Goal: Information Seeking & Learning: Learn about a topic

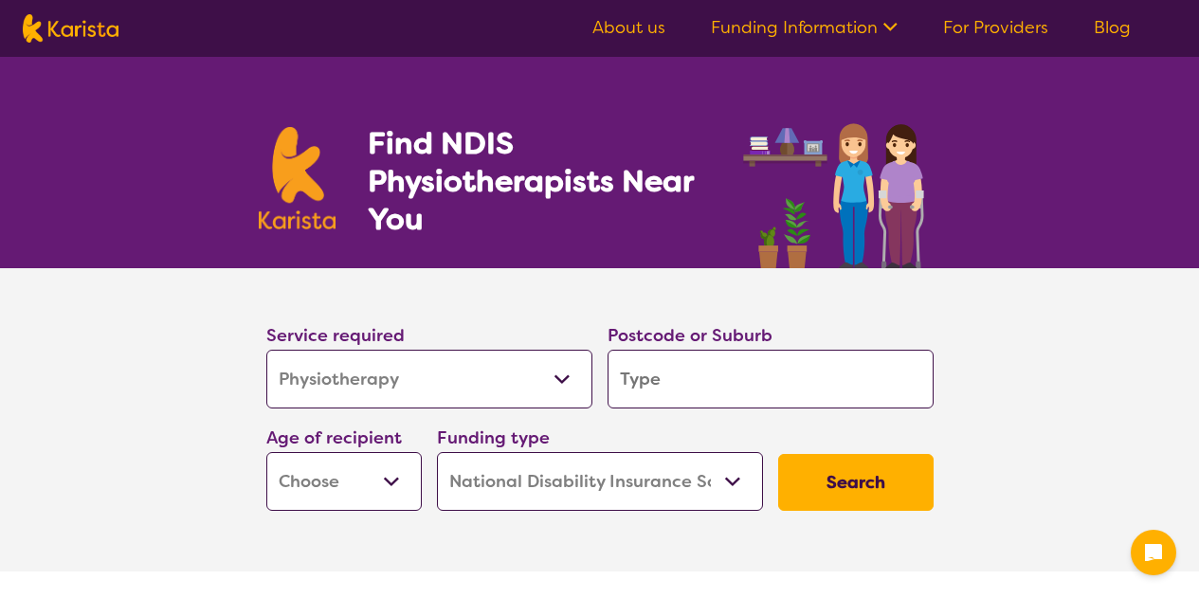
select select "Physiotherapy"
select select "NDIS"
select select "Physiotherapy"
select select "NDIS"
click at [645, 388] on input "search" at bounding box center [771, 379] width 326 height 59
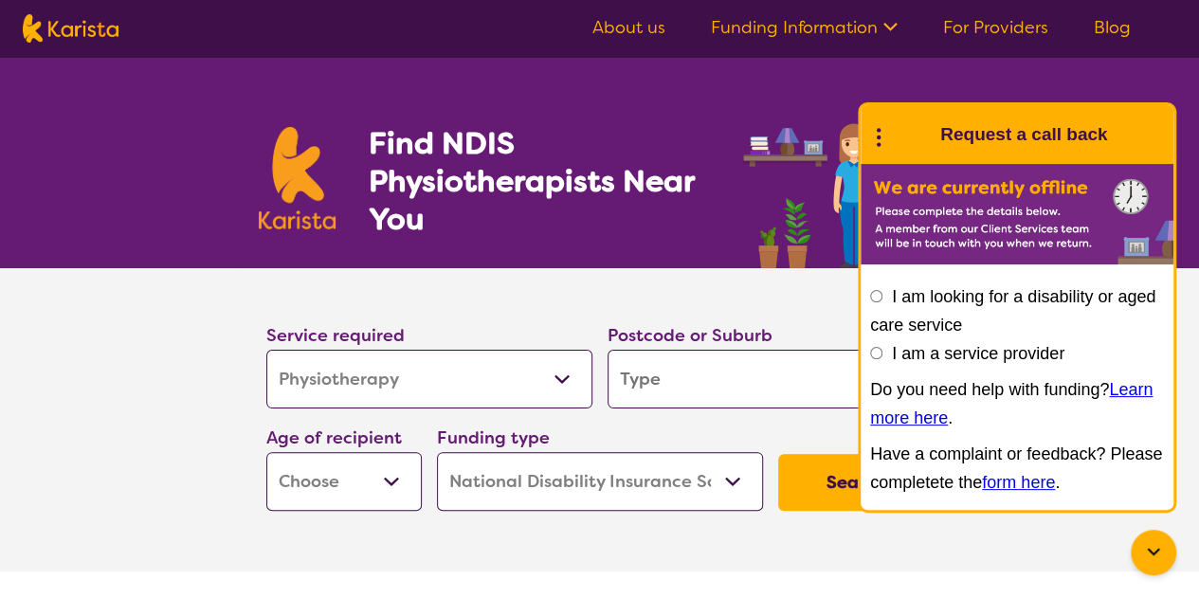
type input "3"
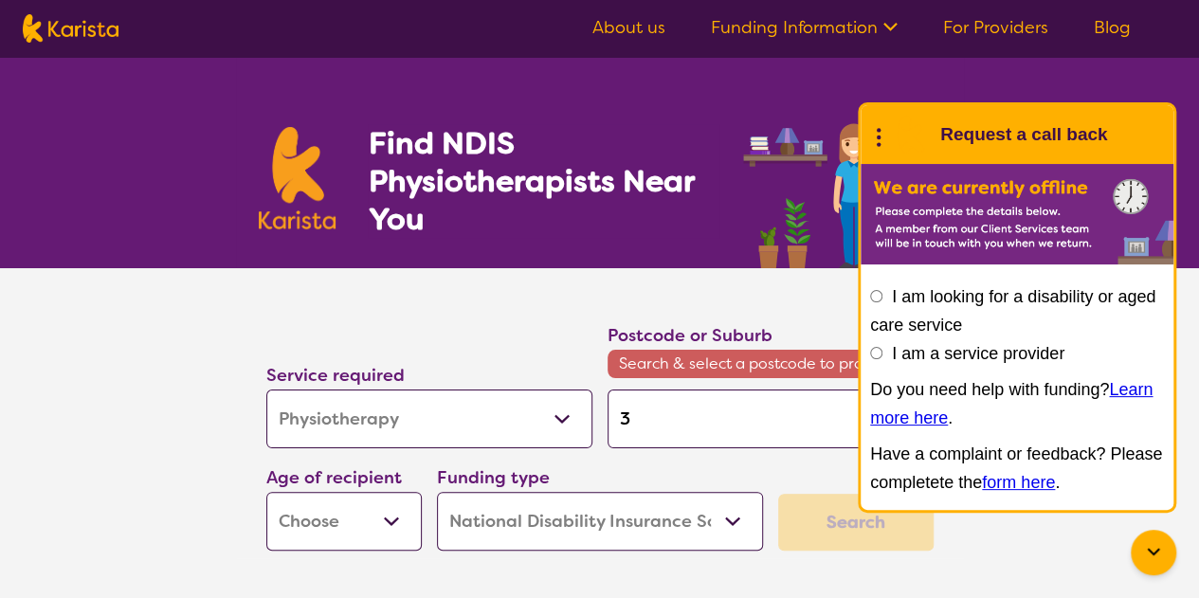
type input "32"
type input "321"
type input "3214"
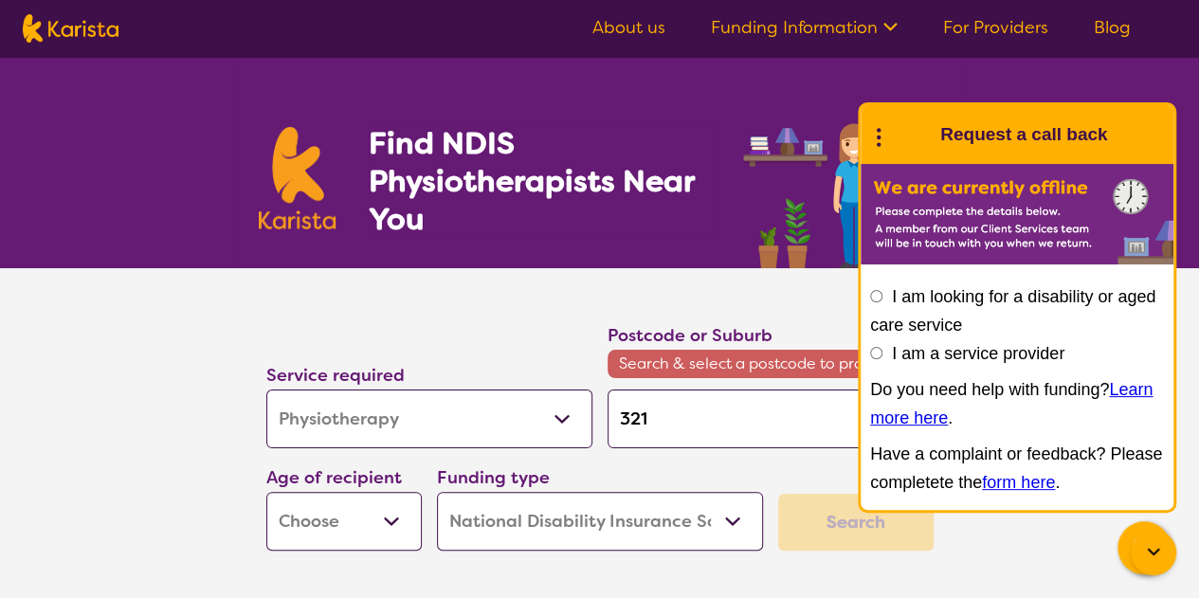
type input "3214"
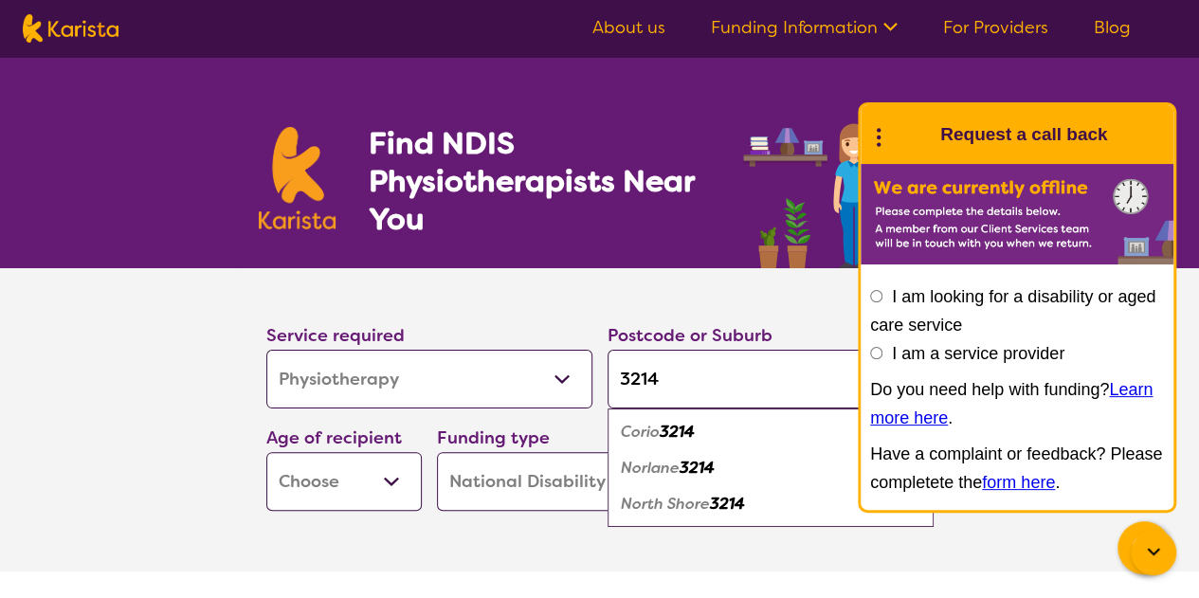
type input "3214"
click at [656, 434] on em "Corio" at bounding box center [640, 432] width 39 height 20
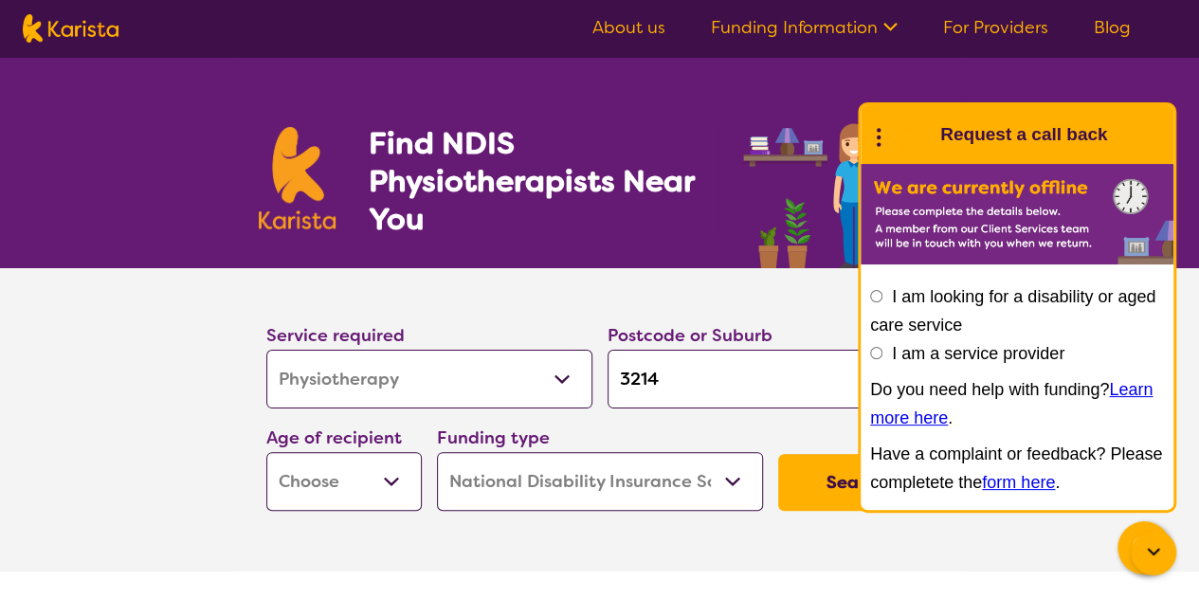
click at [389, 483] on select "Early Childhood - 0 to 9 Child - 10 to 11 Adolescent - 12 to 17 Adult - 18 to 6…" at bounding box center [344, 481] width 156 height 59
select select "AS"
click at [266, 452] on select "Early Childhood - 0 to 9 Child - 10 to 11 Adolescent - 12 to 17 Adult - 18 to 6…" at bounding box center [344, 481] width 156 height 59
select select "AS"
click at [1174, 75] on div "Find NDIS Physiotherapists Near You" at bounding box center [599, 162] width 1199 height 211
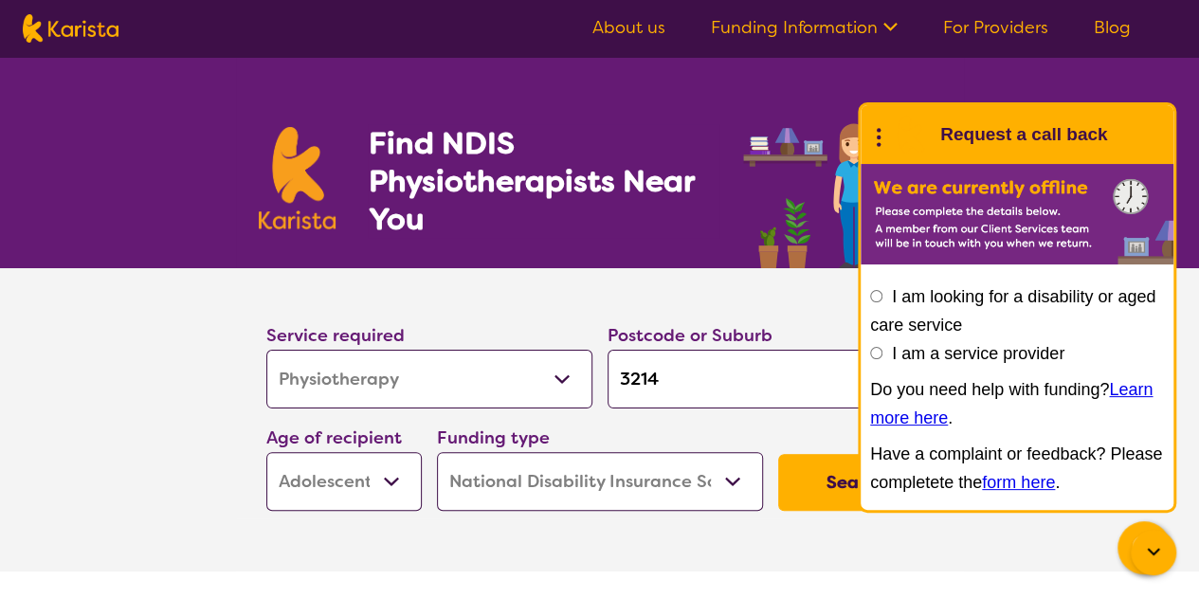
click at [1151, 553] on icon at bounding box center [1153, 552] width 12 height 8
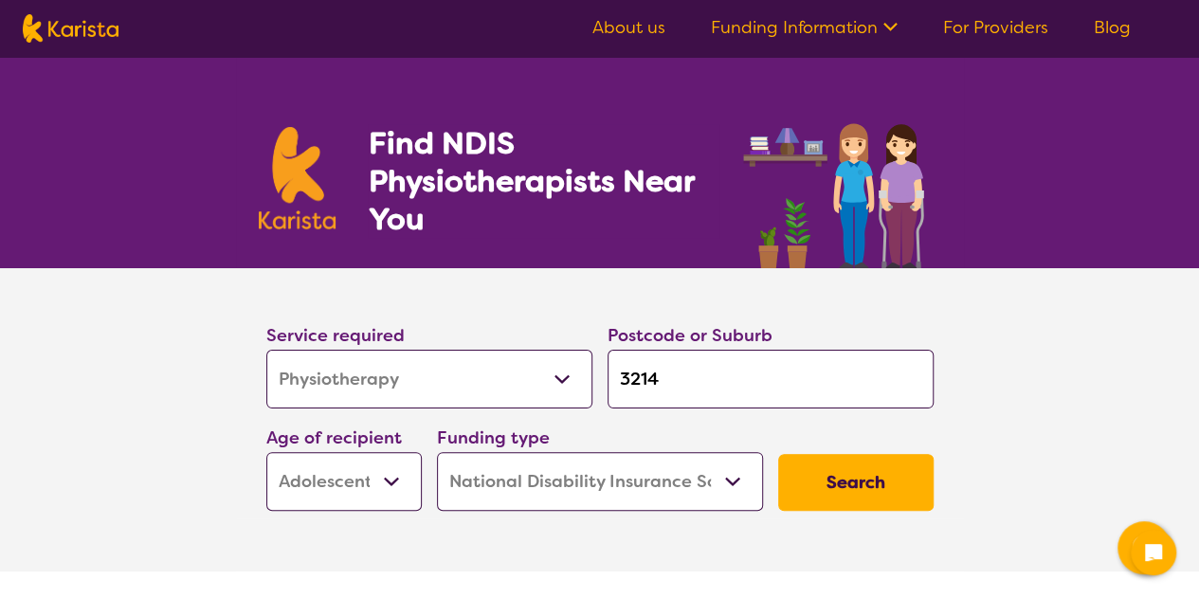
click at [846, 478] on button "Search" at bounding box center [856, 482] width 156 height 57
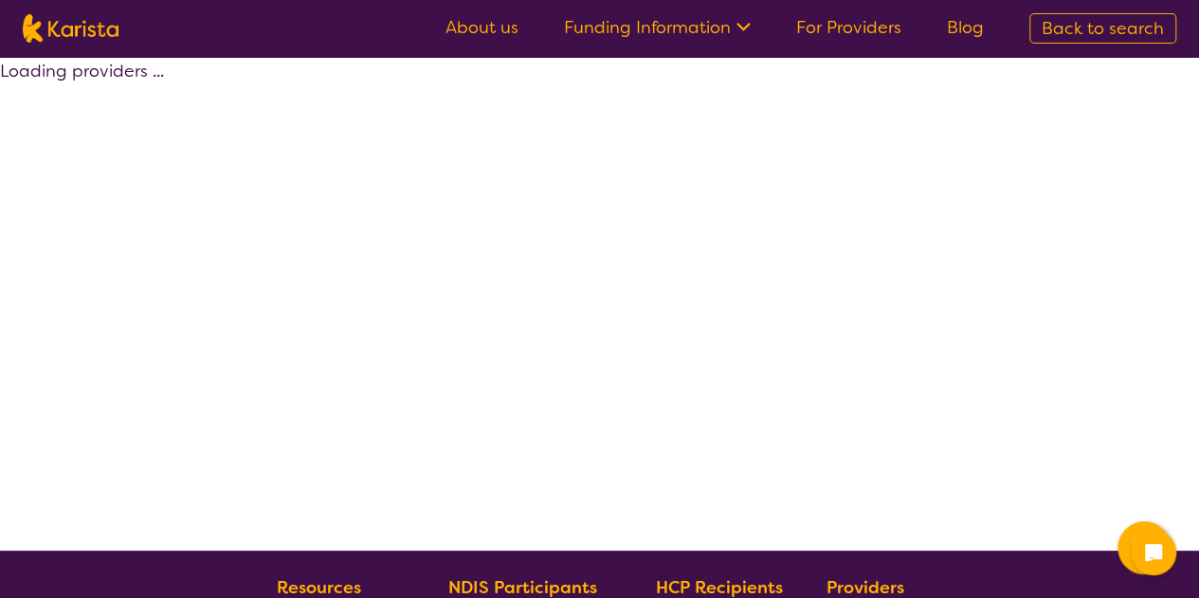
click at [846, 478] on div "Loading providers ..." at bounding box center [599, 304] width 1199 height 494
select select "by_score"
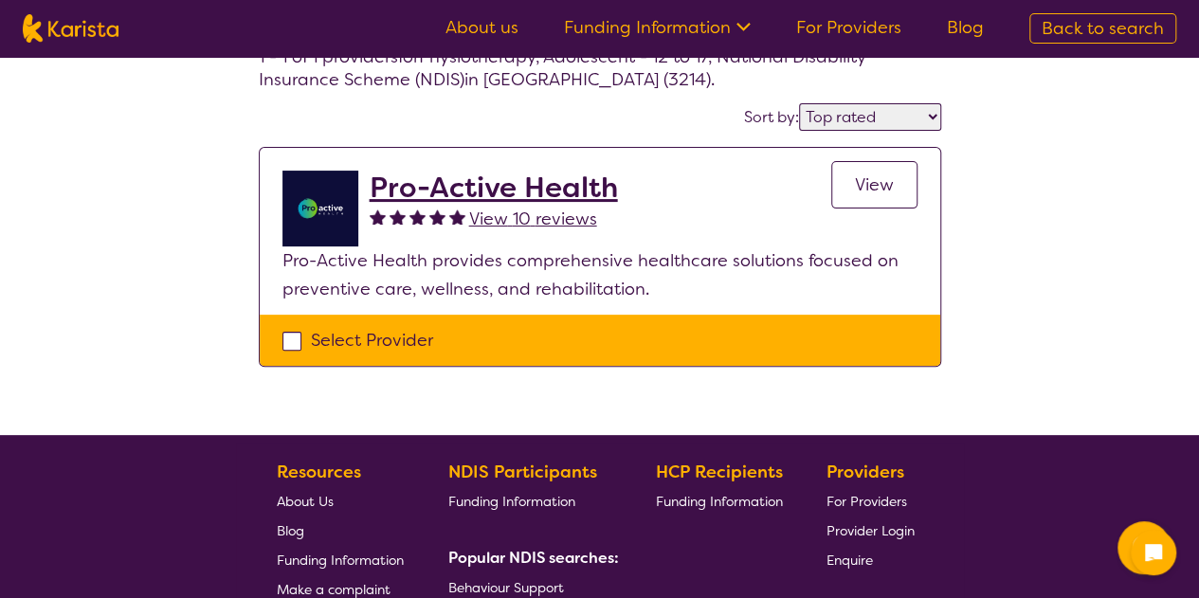
scroll to position [126, 0]
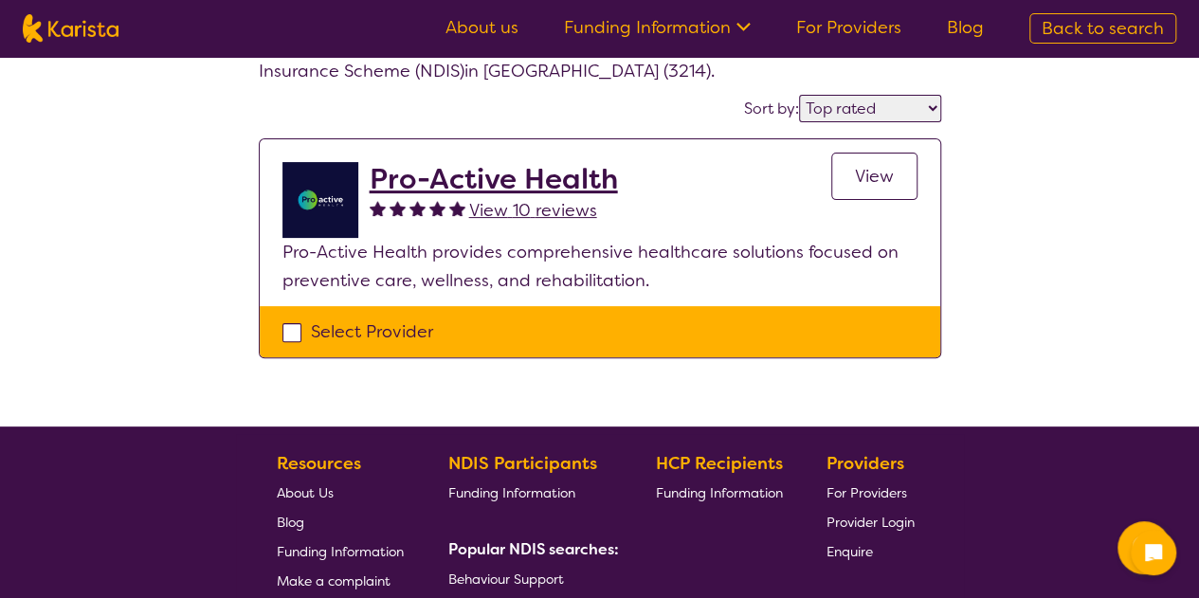
click at [873, 176] on span "View" at bounding box center [874, 176] width 39 height 23
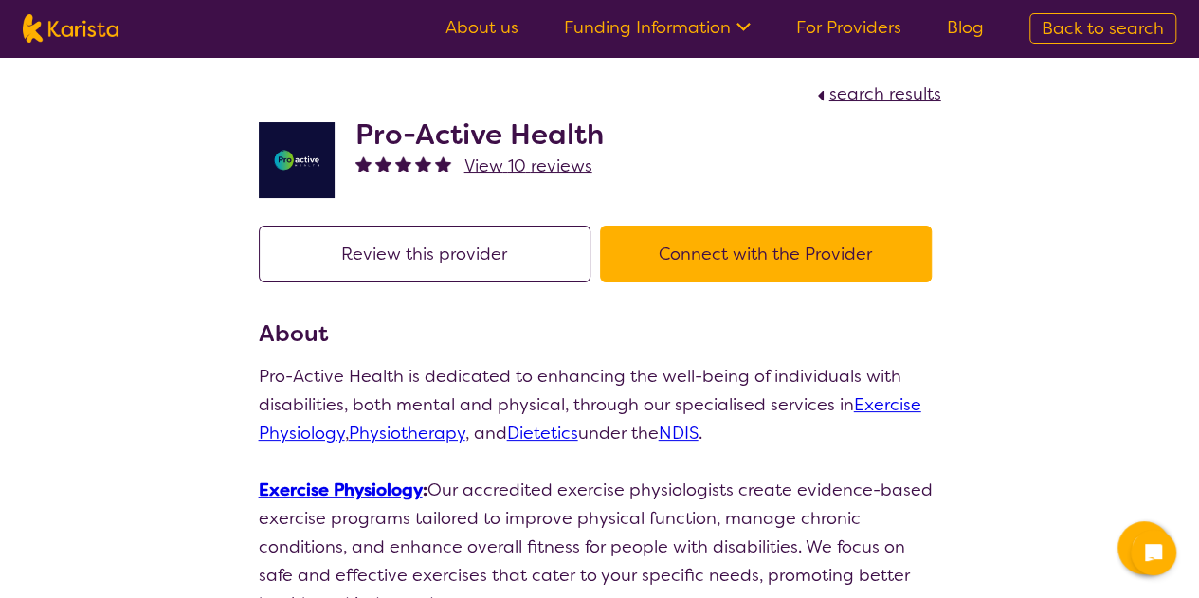
click at [850, 153] on div "Pro-Active Health View 10 reviews" at bounding box center [600, 155] width 683 height 95
click at [1111, 27] on span "Back to search" at bounding box center [1103, 28] width 122 height 23
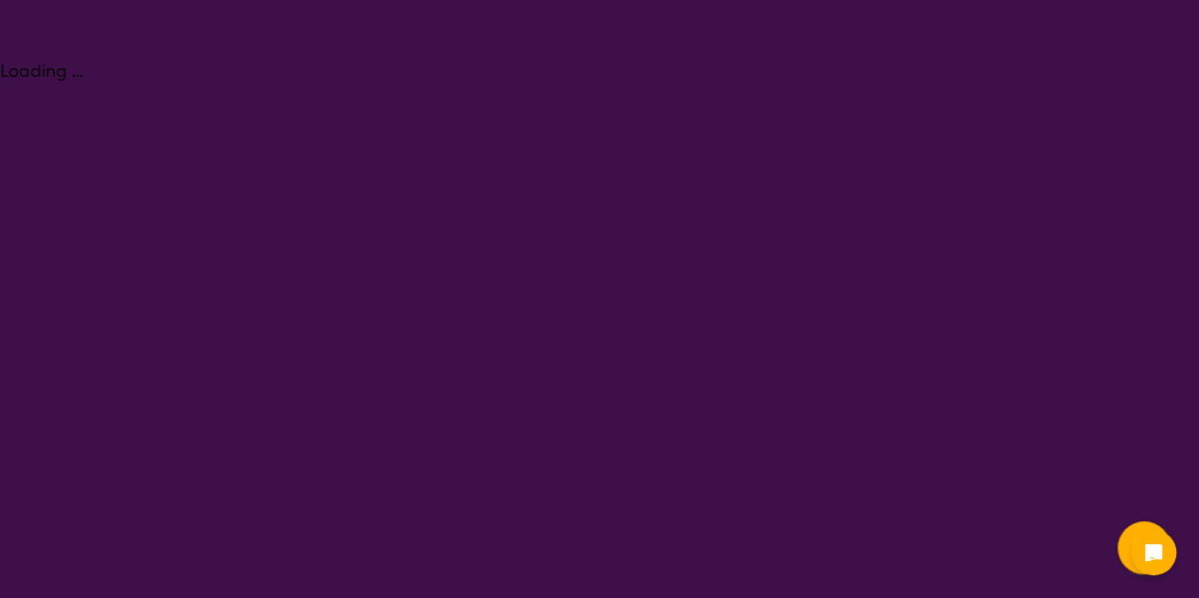
select select "Physiotherapy"
select select "AS"
select select "NDIS"
select select "Physiotherapy"
select select "AS"
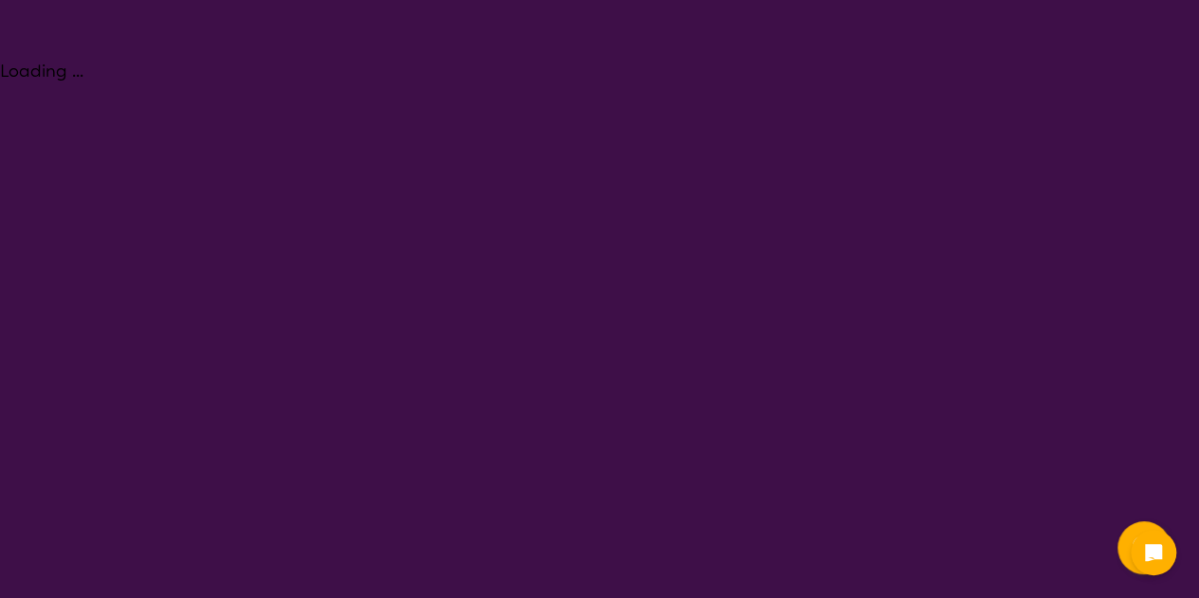
select select "NDIS"
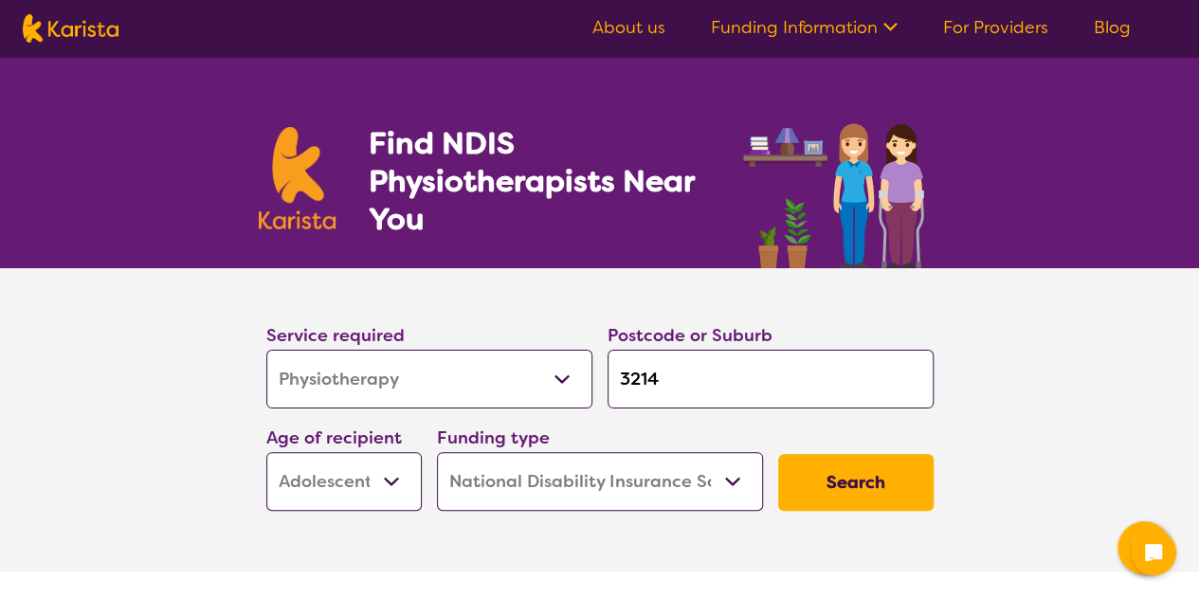
click at [562, 379] on select "Allied Health Assistant Assessment ([MEDICAL_DATA] or [MEDICAL_DATA]) Behaviour…" at bounding box center [429, 379] width 326 height 59
select select "Psychology"
click at [266, 350] on select "Allied Health Assistant Assessment ([MEDICAL_DATA] or [MEDICAL_DATA]) Behaviour…" at bounding box center [429, 379] width 326 height 59
select select "Psychology"
click at [827, 484] on button "Search" at bounding box center [856, 482] width 156 height 57
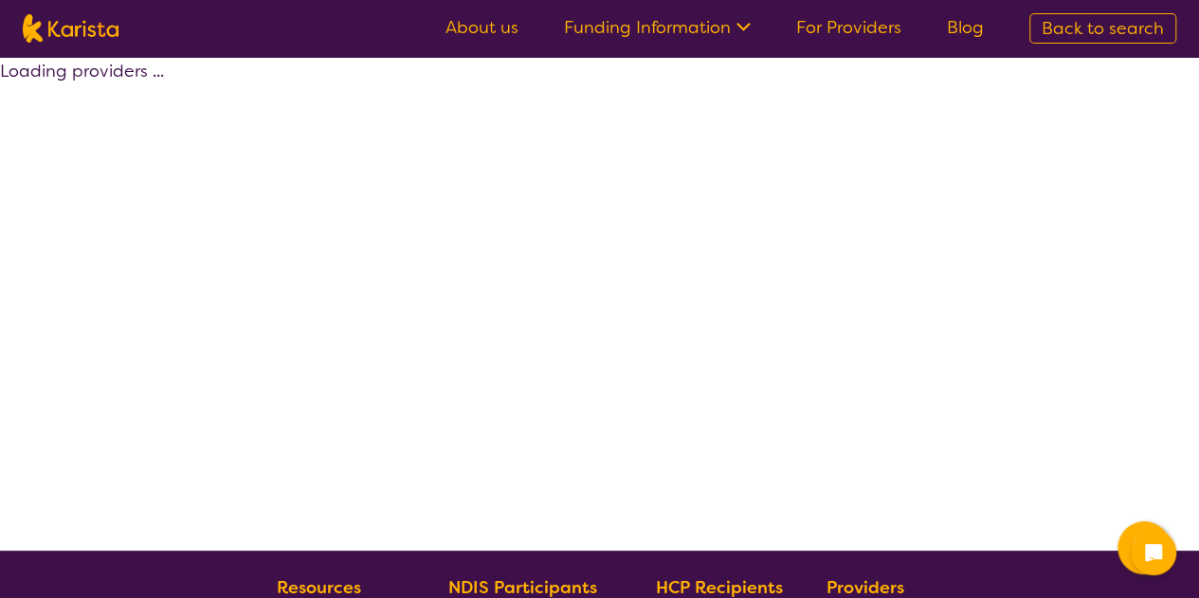
select select "by_score"
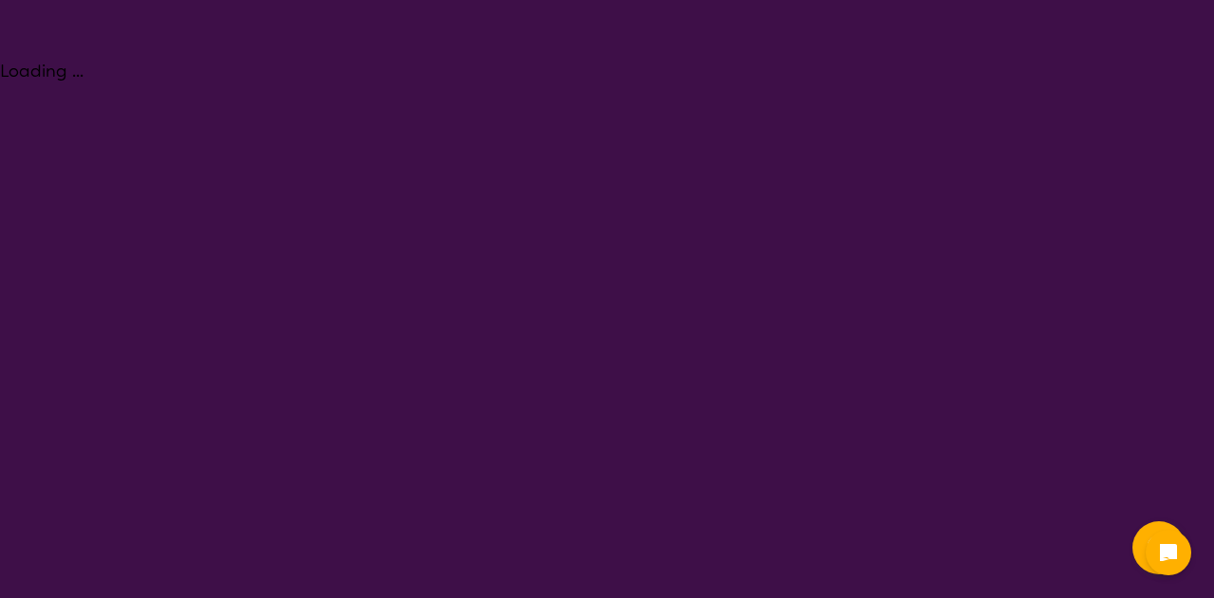
select select "Physiotherapy"
select select "AS"
select select "NDIS"
select select "Physiotherapy"
select select "AS"
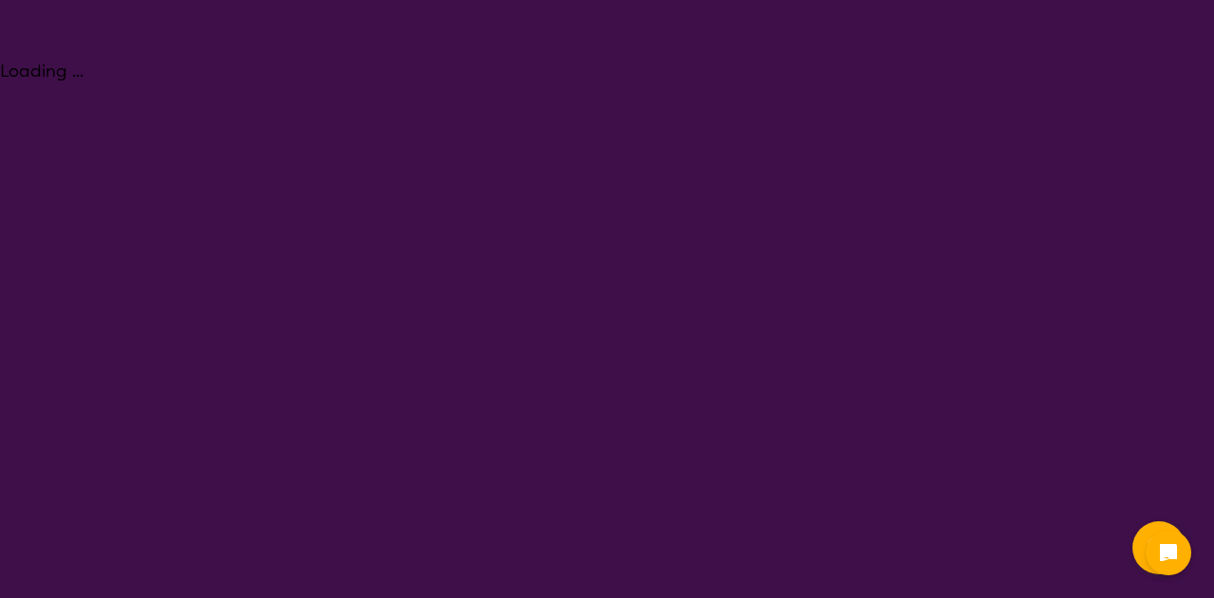
select select "NDIS"
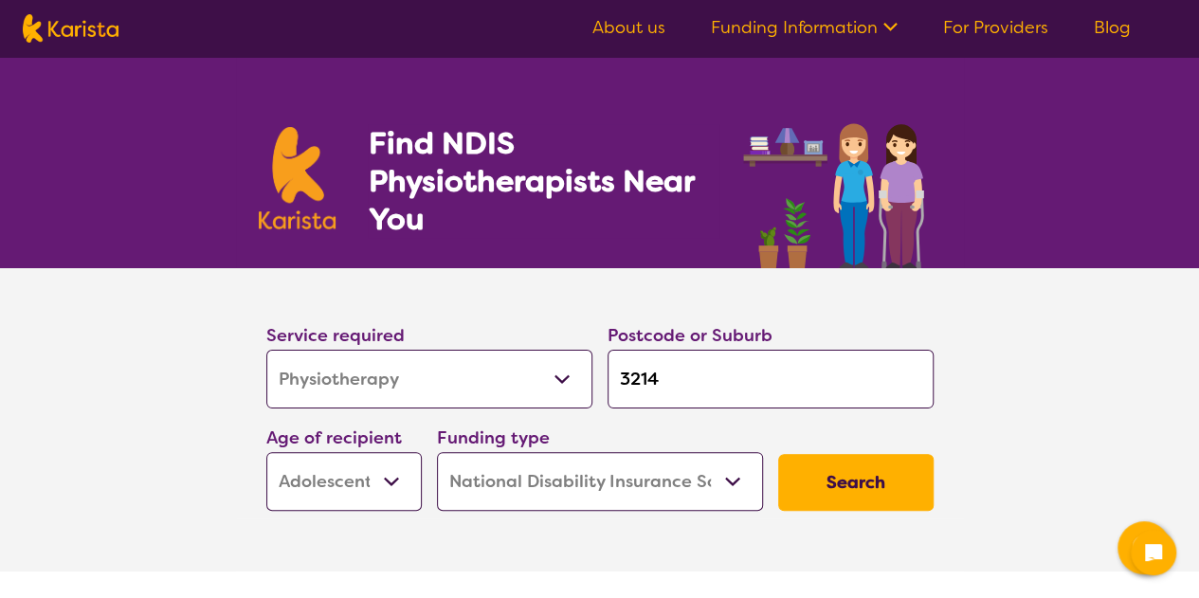
click at [389, 481] on select "Early Childhood - 0 to 9 Child - 10 to 11 Adolescent - 12 to 17 Adult - 18 to 6…" at bounding box center [344, 481] width 156 height 59
select select "CH"
click at [266, 452] on select "Early Childhood - 0 to 9 Child - 10 to 11 Adolescent - 12 to 17 Adult - 18 to 6…" at bounding box center [344, 481] width 156 height 59
select select "CH"
click at [862, 486] on button "Search" at bounding box center [856, 482] width 156 height 57
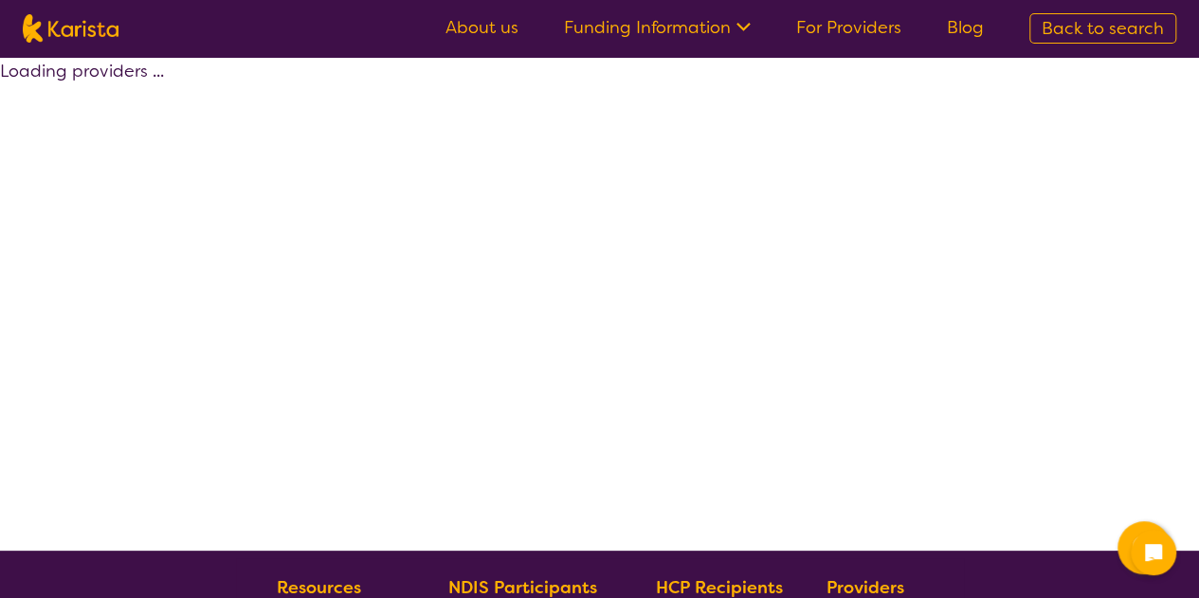
select select "by_score"
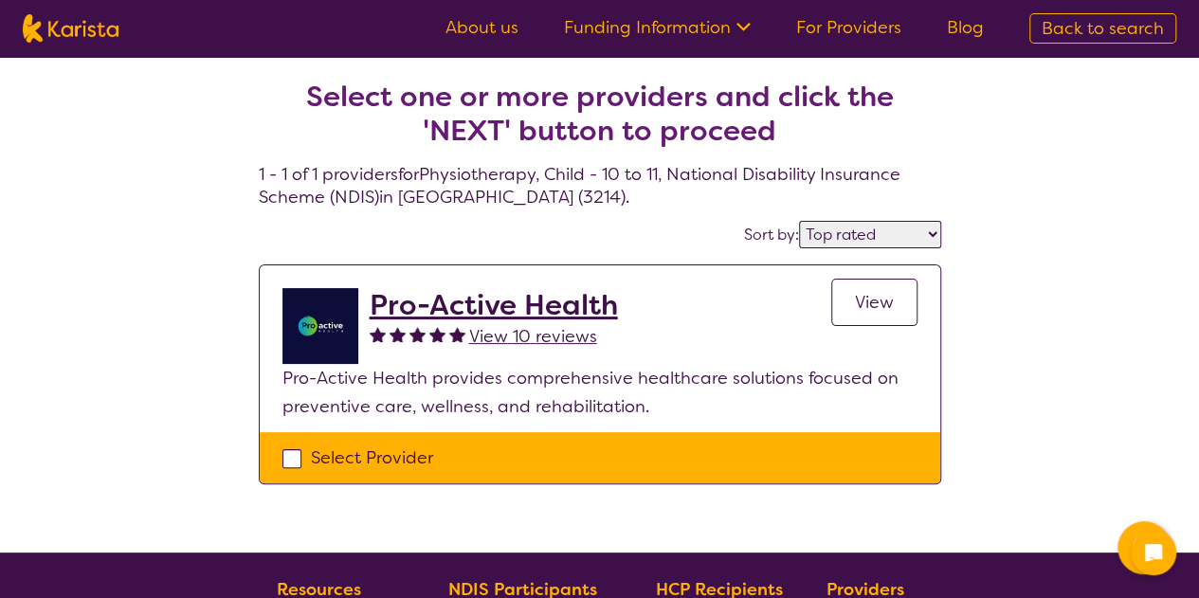
click at [291, 456] on div "Select Provider" at bounding box center [600, 458] width 635 height 28
checkbox input "true"
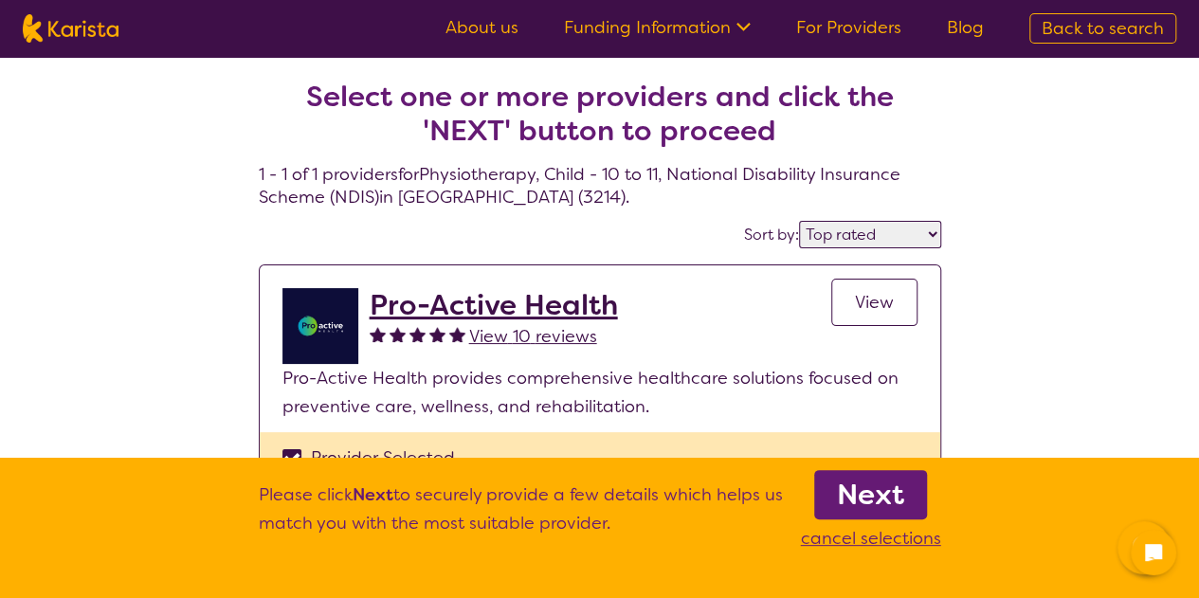
click at [421, 306] on h2 "Pro-Active Health" at bounding box center [494, 305] width 248 height 34
